Goal: Task Accomplishment & Management: Manage account settings

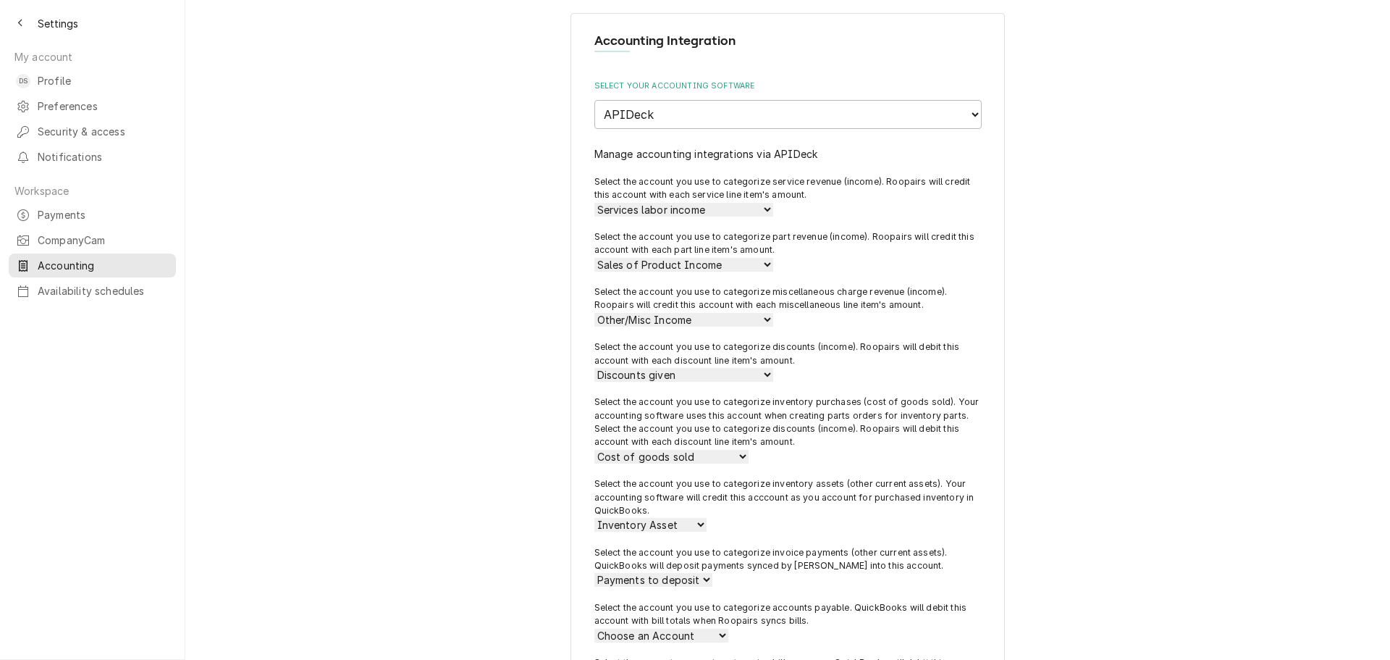
select select "5"
select select "72"
select select "1"
select select "67"
select select "25"
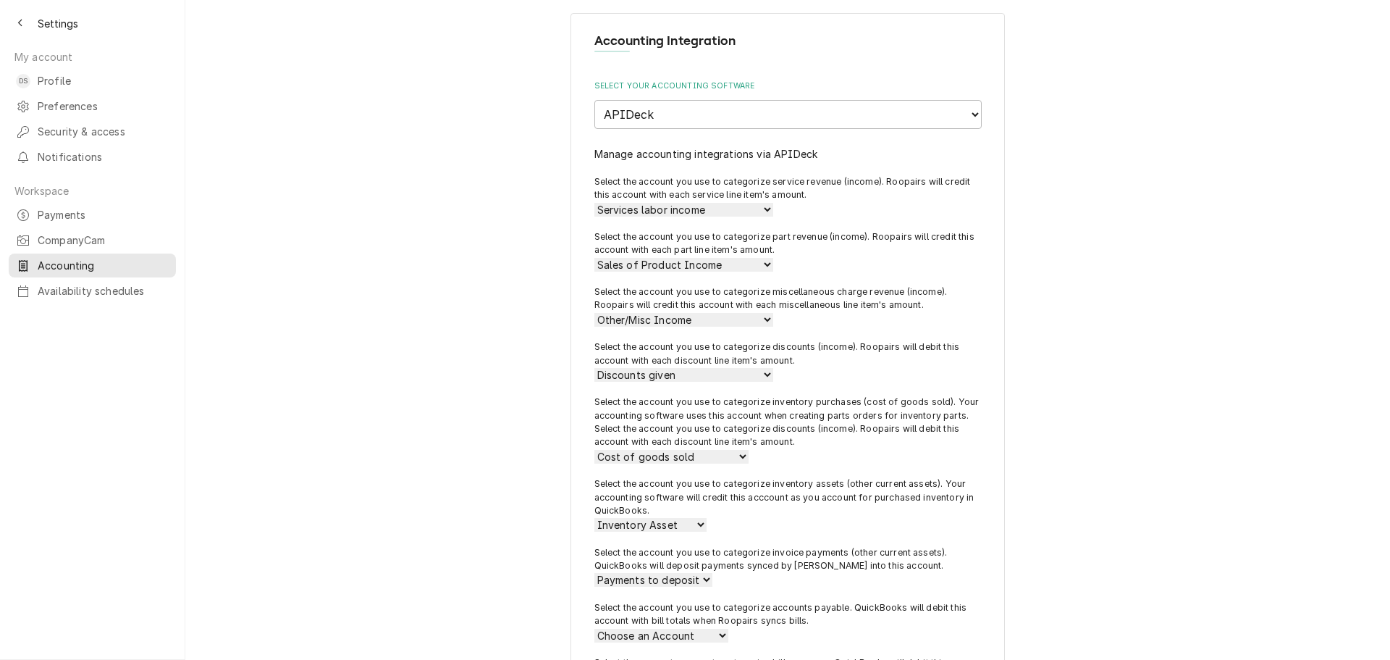
select select "42"
select select "61"
click at [93, 87] on link "DS Profile" at bounding box center [92, 81] width 167 height 24
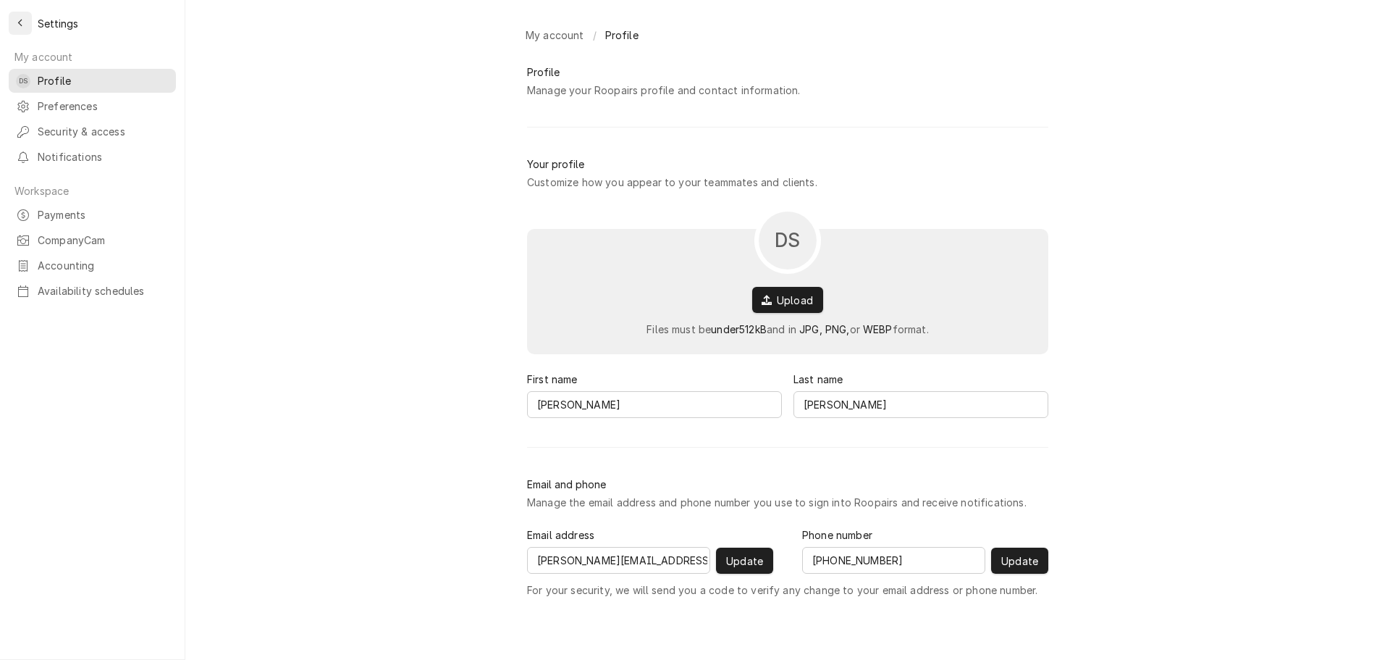
click at [16, 24] on div "Back to previous page" at bounding box center [20, 23] width 14 height 14
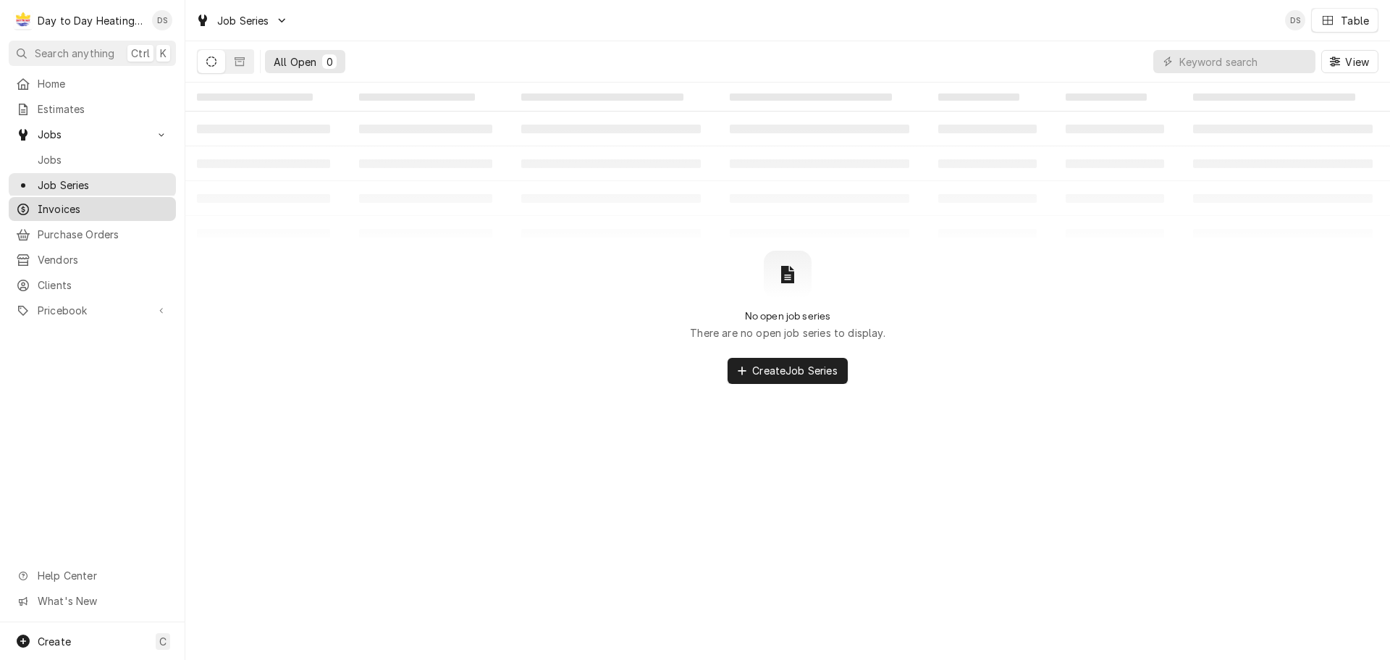
click at [72, 206] on span "Invoices" at bounding box center [103, 208] width 131 height 15
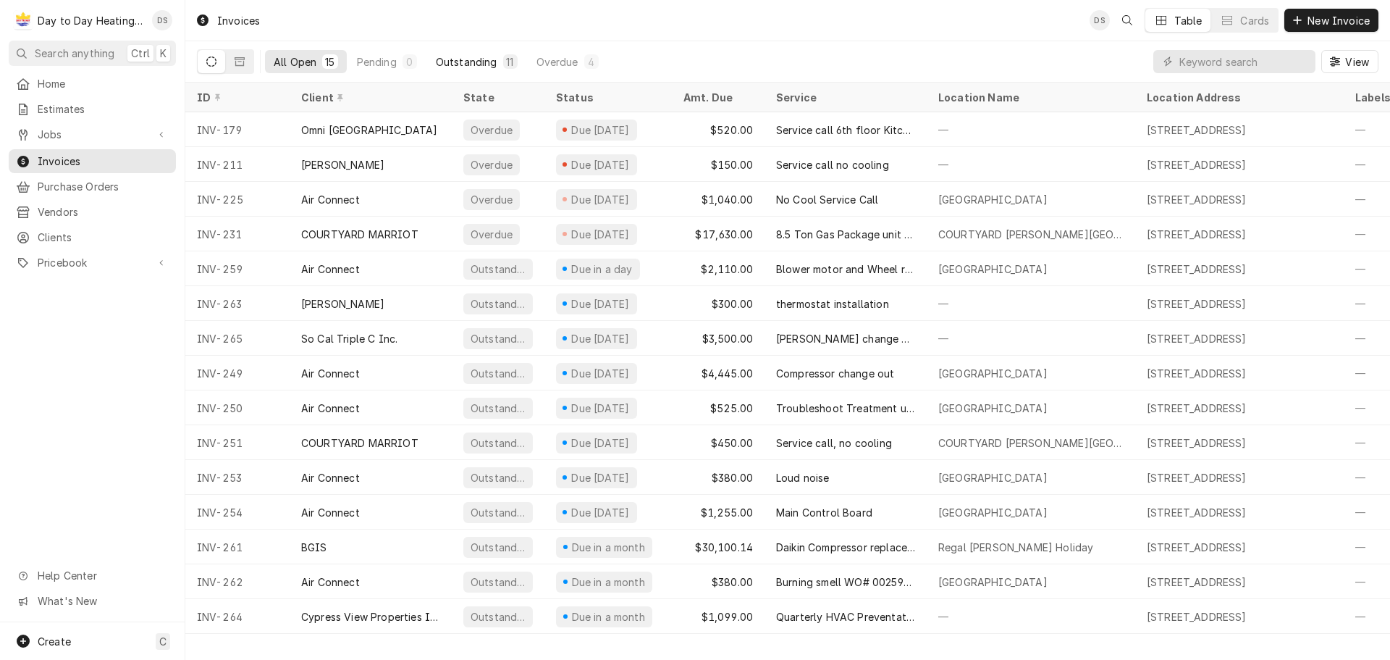
click at [473, 61] on div "Outstanding" at bounding box center [467, 61] width 62 height 15
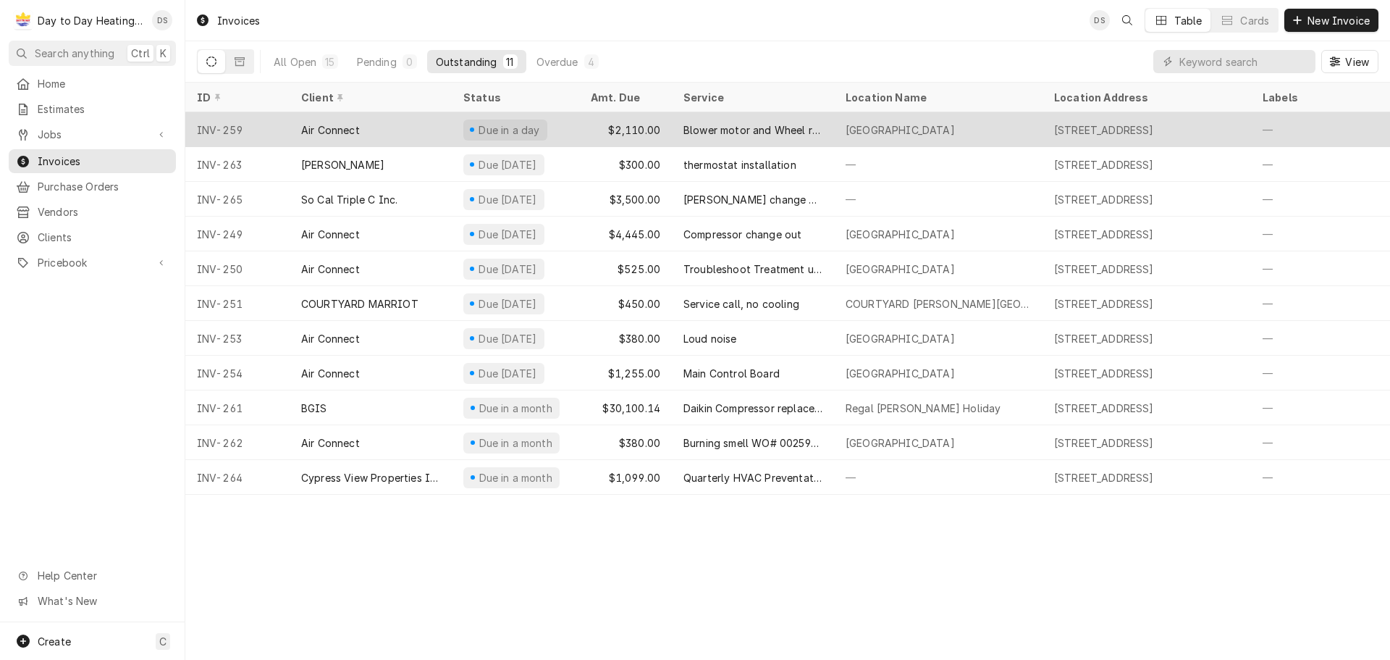
click at [633, 132] on div "$2,110.00" at bounding box center [625, 129] width 93 height 35
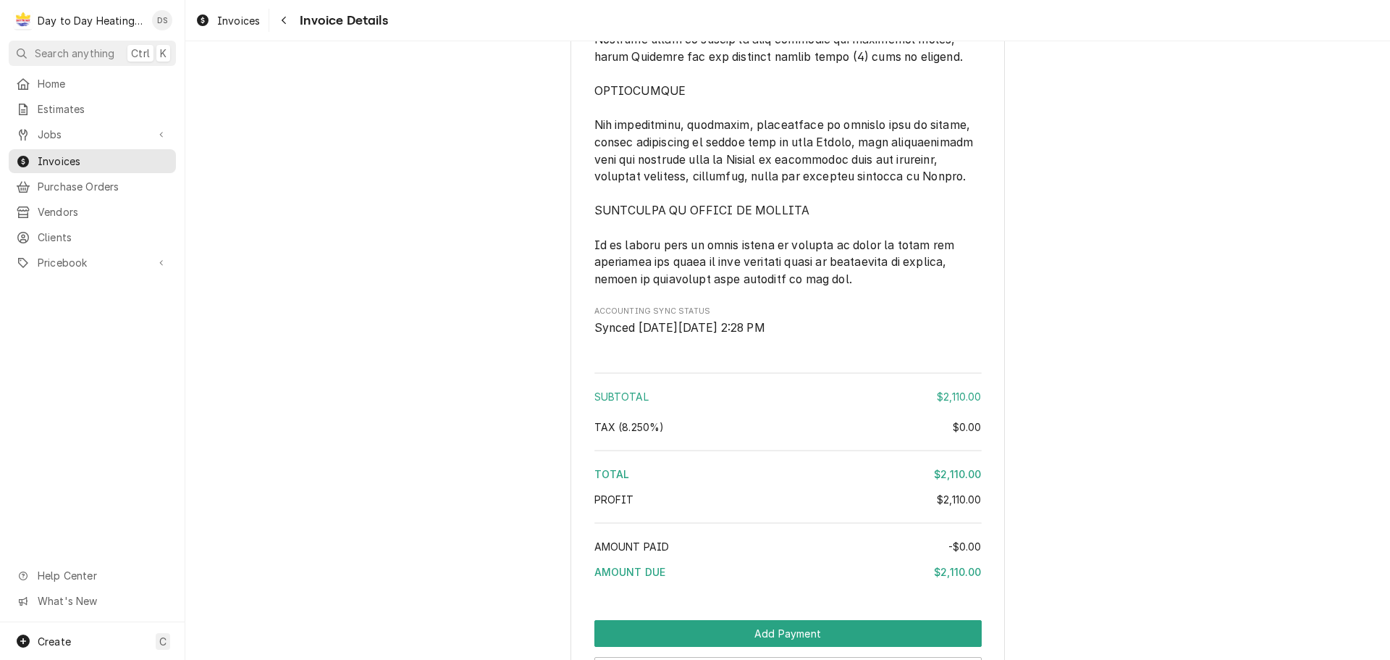
scroll to position [3218, 0]
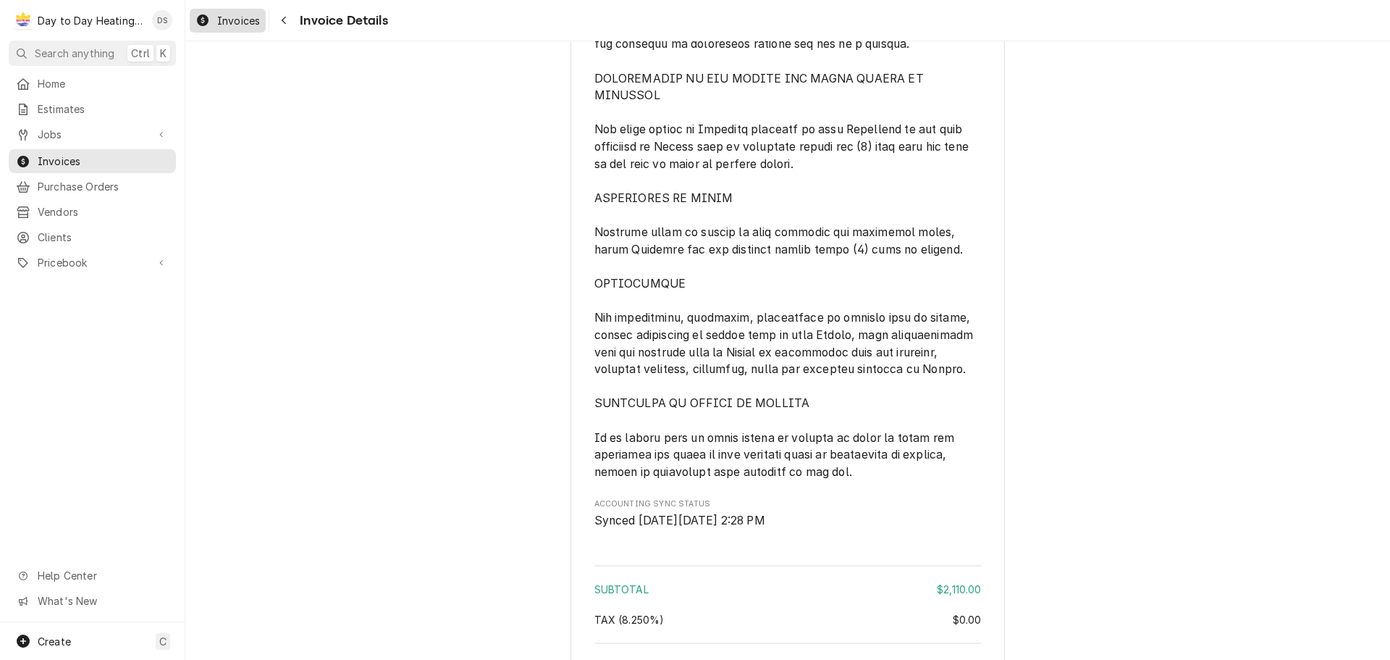
click at [256, 19] on span "Invoices" at bounding box center [238, 20] width 43 height 15
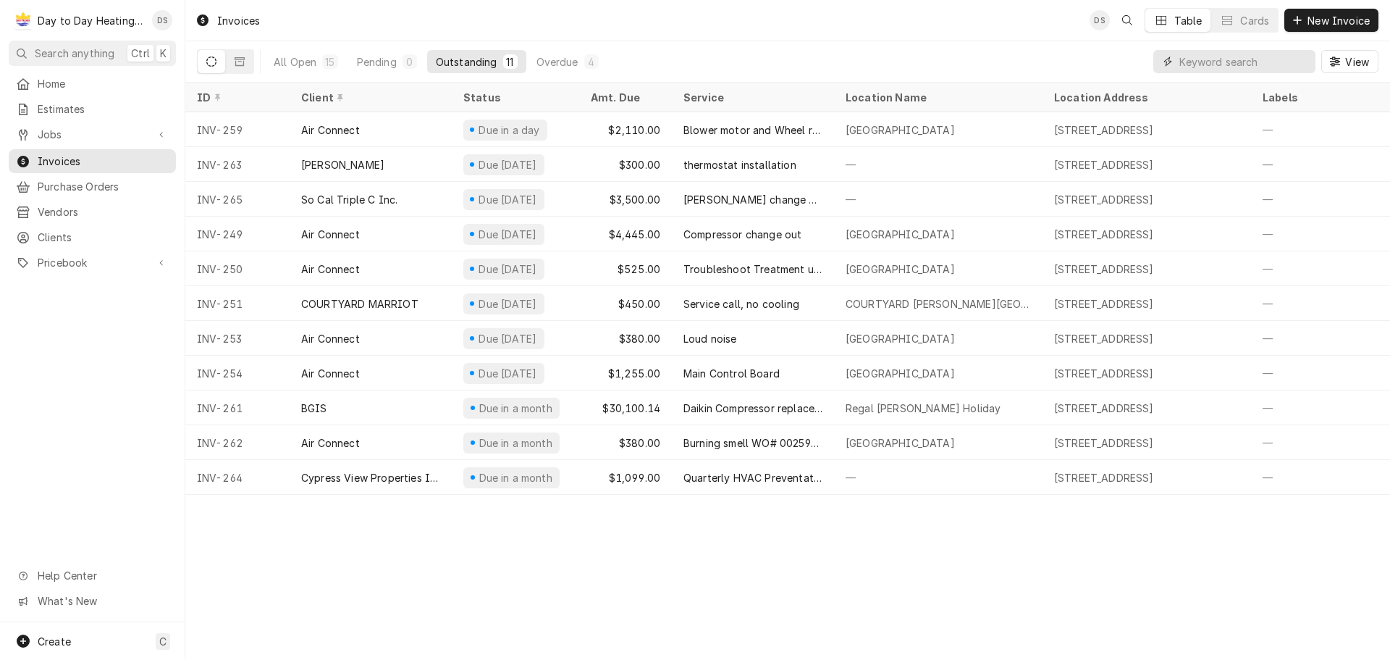
click at [1271, 65] on input "Dynamic Content Wrapper" at bounding box center [1243, 61] width 129 height 23
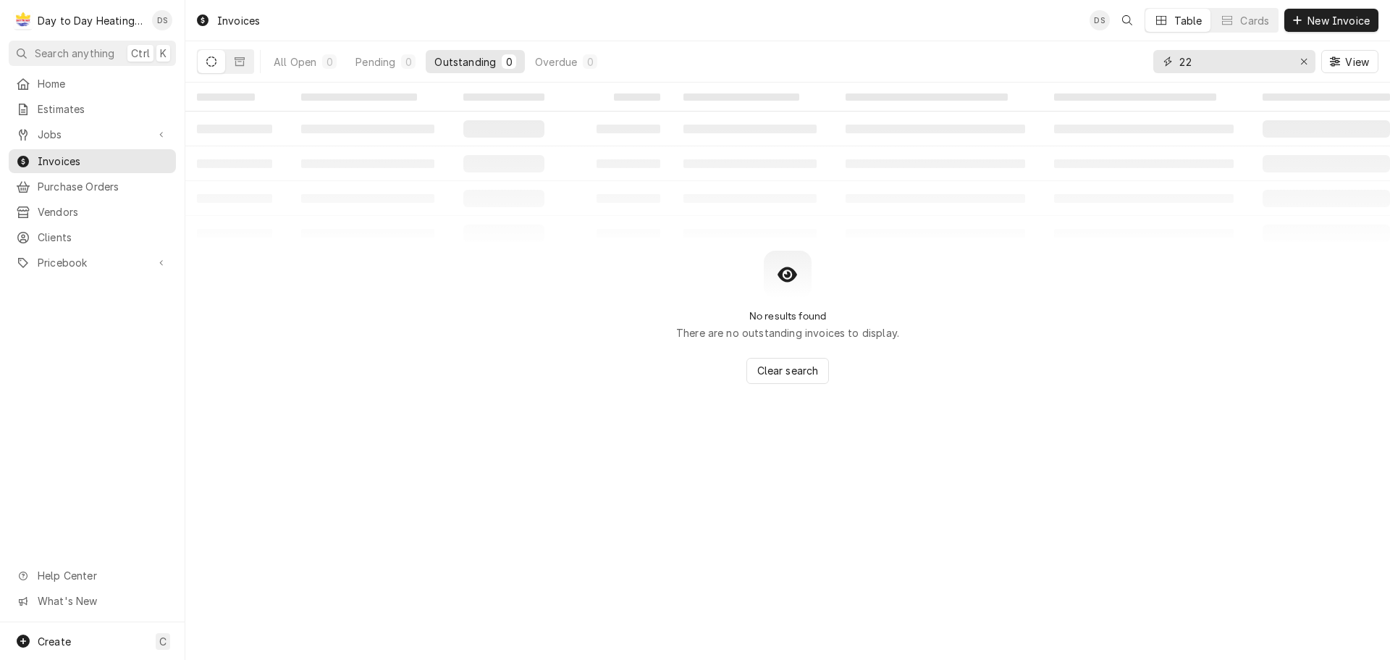
type input "2"
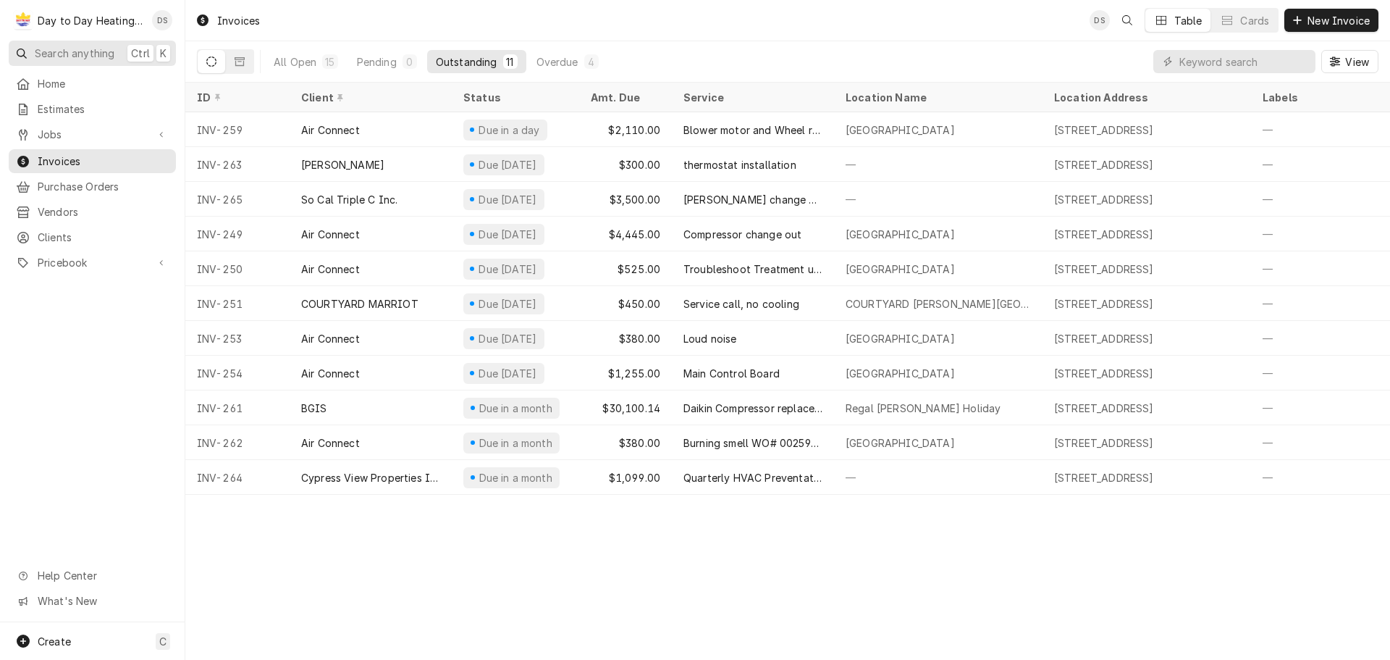
click at [76, 49] on span "Search anything" at bounding box center [75, 53] width 80 height 15
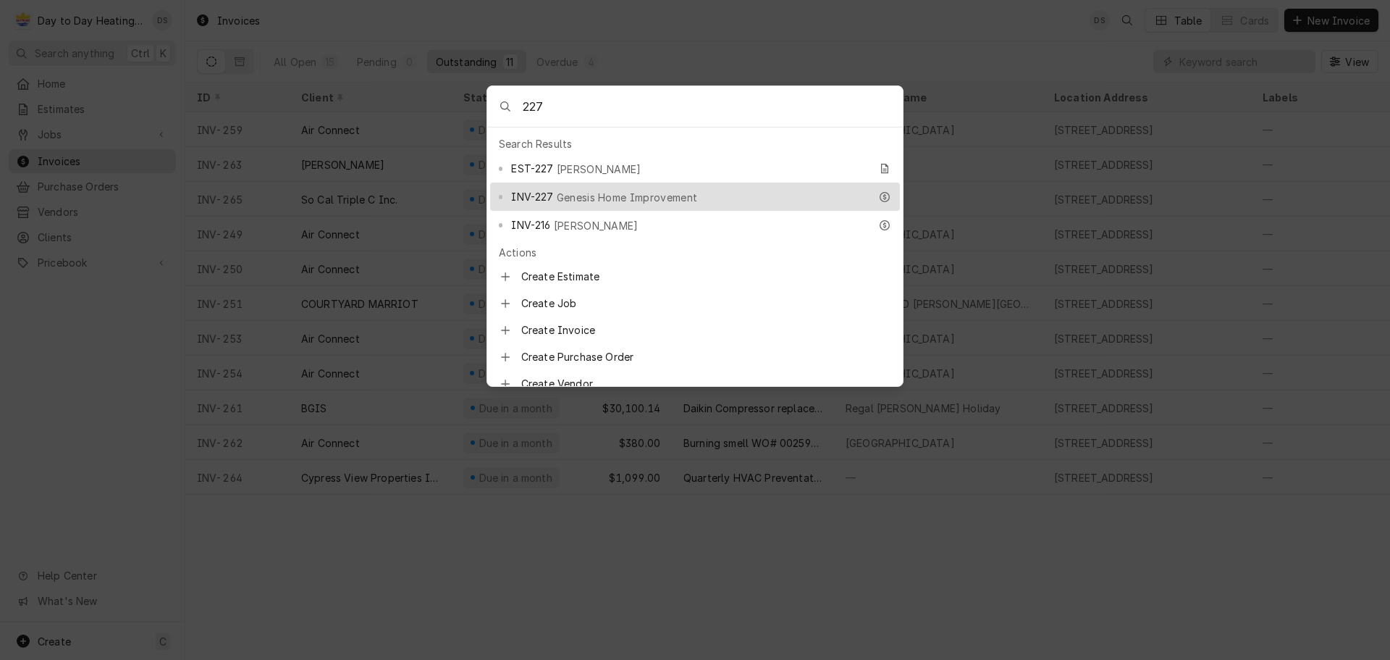
type input "227"
click at [576, 188] on div "INV-227 Genesis Home Improvement" at bounding box center [690, 196] width 358 height 17
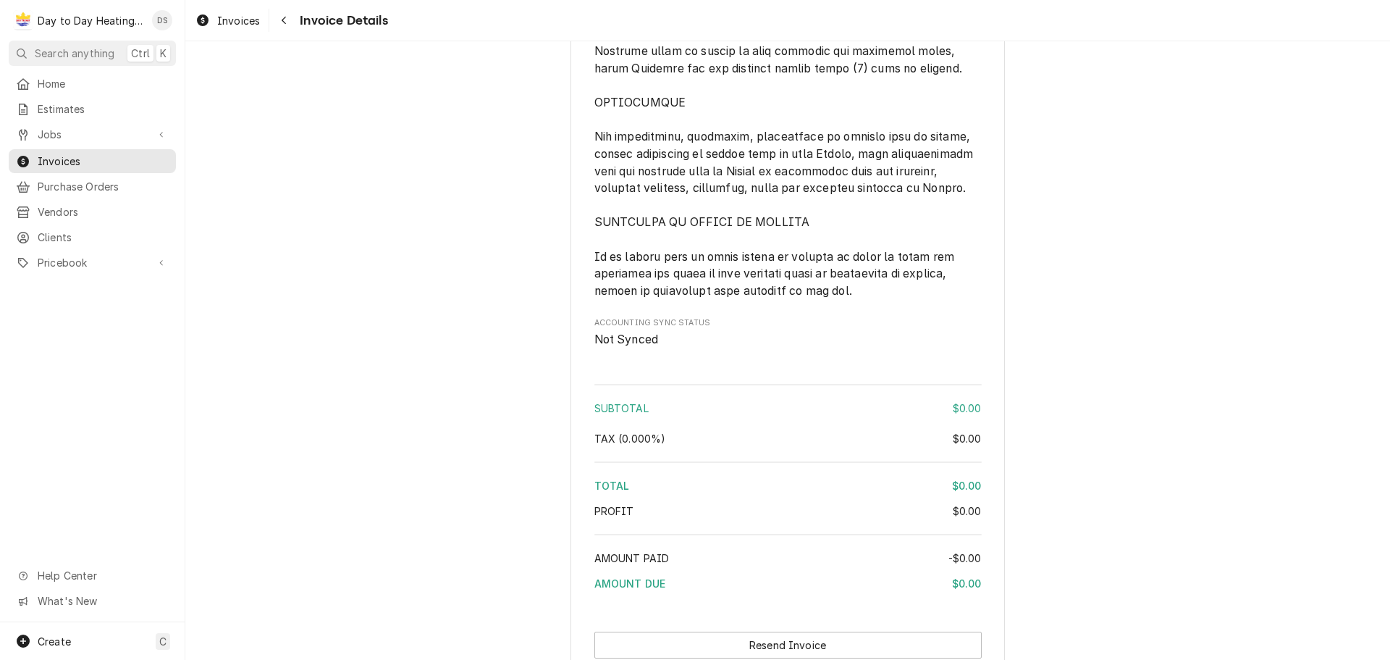
scroll to position [3044, 0]
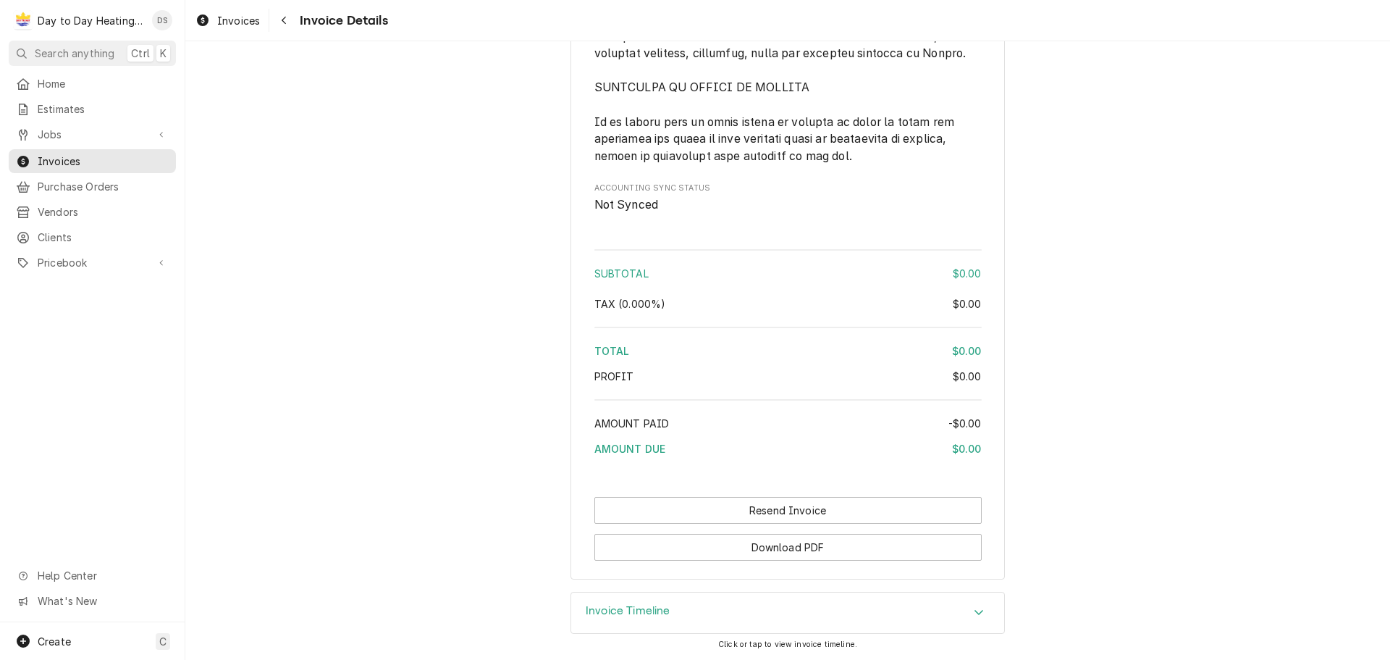
click at [968, 609] on div "Accordion Header" at bounding box center [979, 612] width 22 height 17
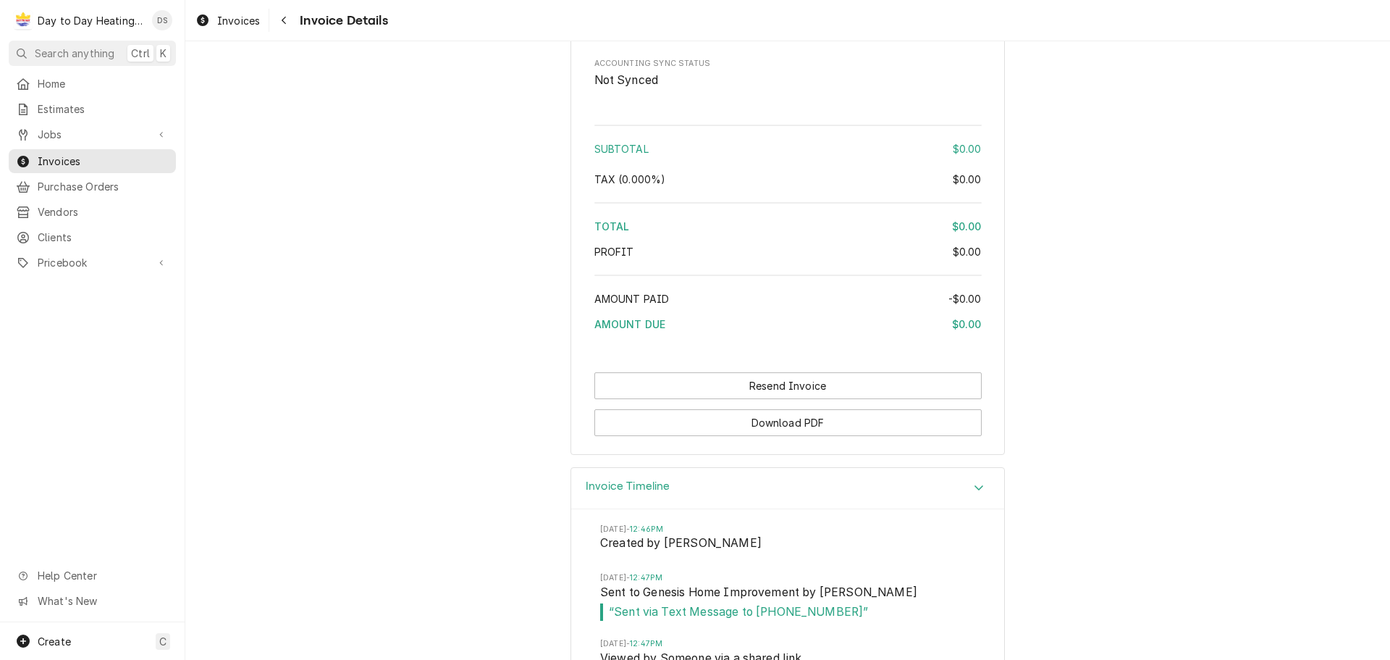
scroll to position [3212, 0]
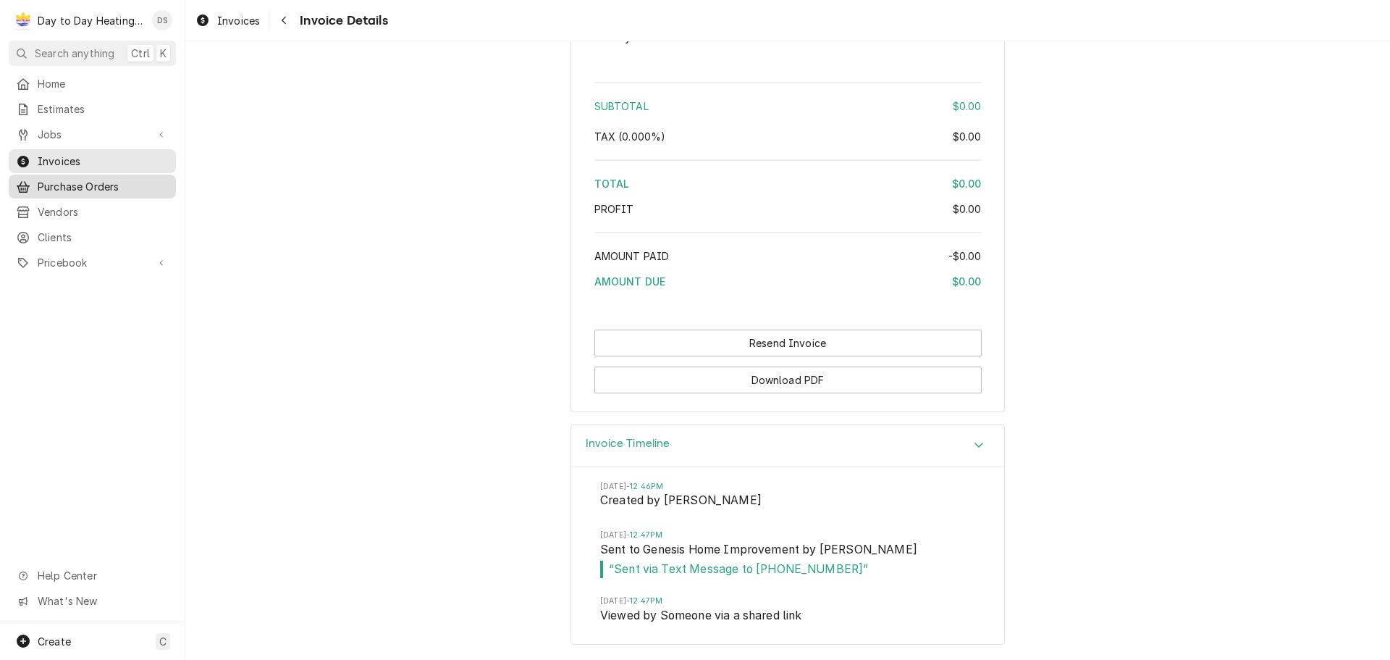
click at [111, 182] on span "Purchase Orders" at bounding box center [103, 186] width 131 height 15
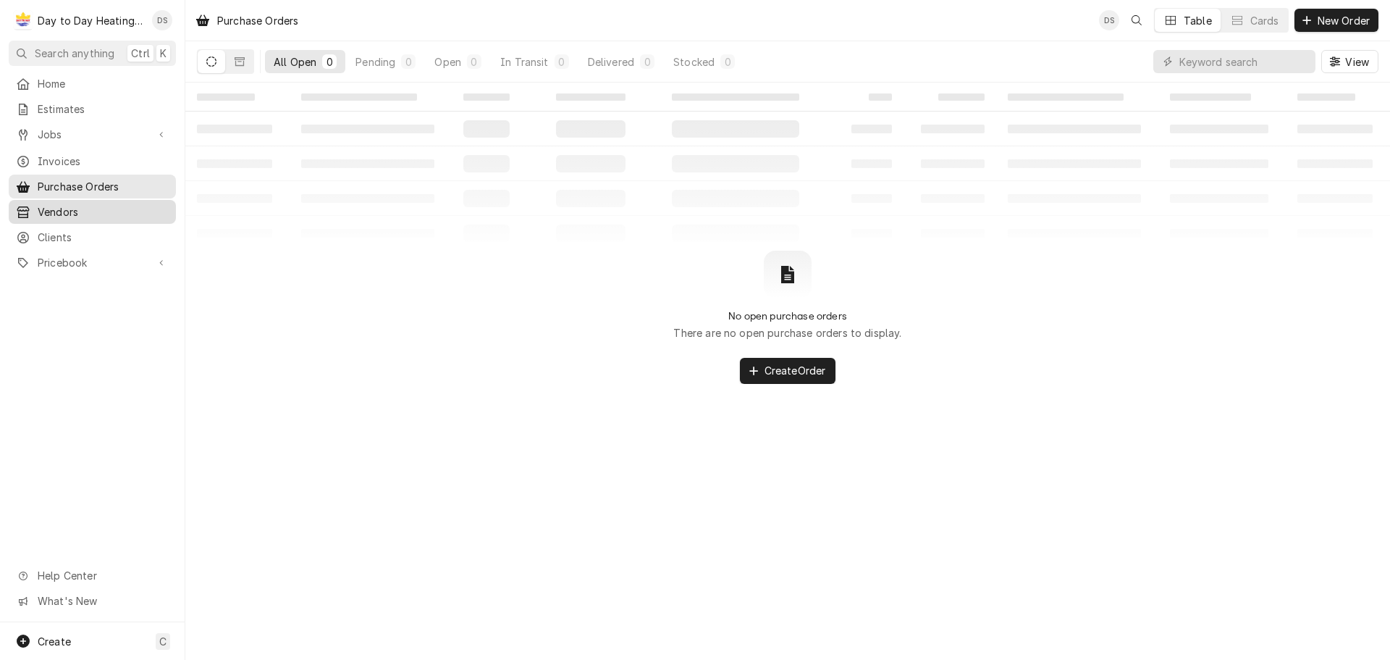
click at [60, 212] on span "Vendors" at bounding box center [103, 211] width 131 height 15
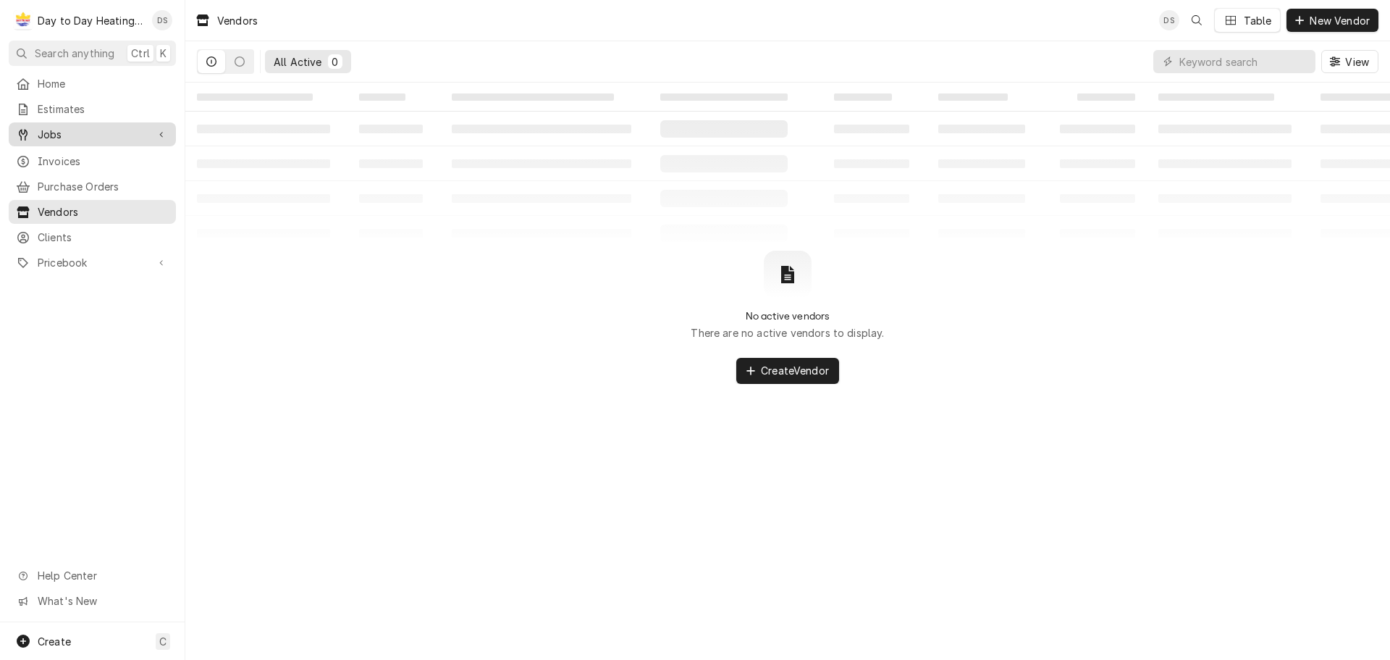
click at [58, 128] on span "Jobs" at bounding box center [92, 134] width 109 height 15
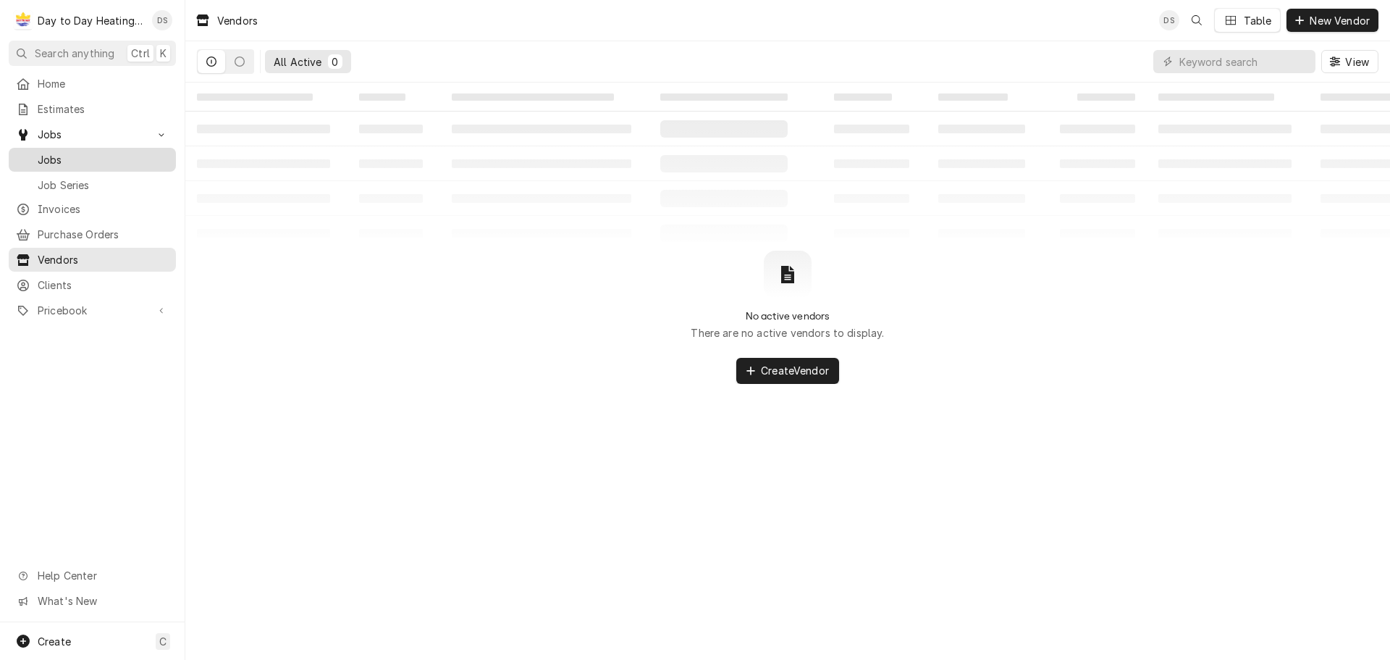
click at [50, 160] on span "Jobs" at bounding box center [103, 159] width 131 height 15
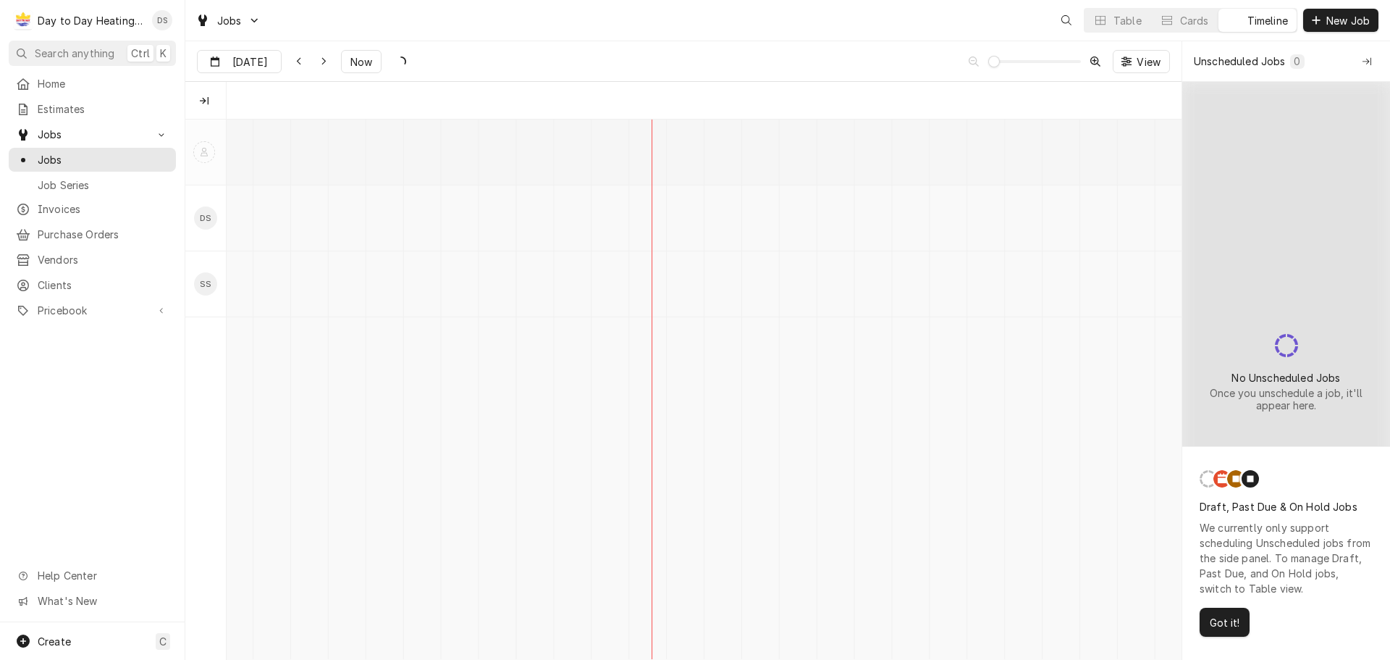
scroll to position [0, 18950]
click at [1130, 25] on div "Table" at bounding box center [1128, 20] width 28 height 15
